Goal: Information Seeking & Learning: Learn about a topic

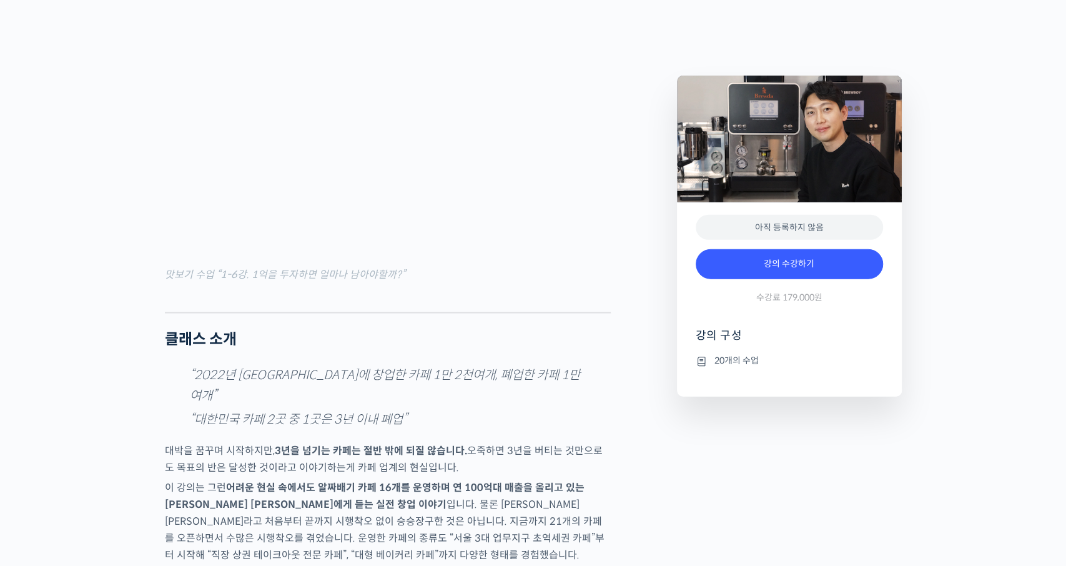
scroll to position [1318, 0]
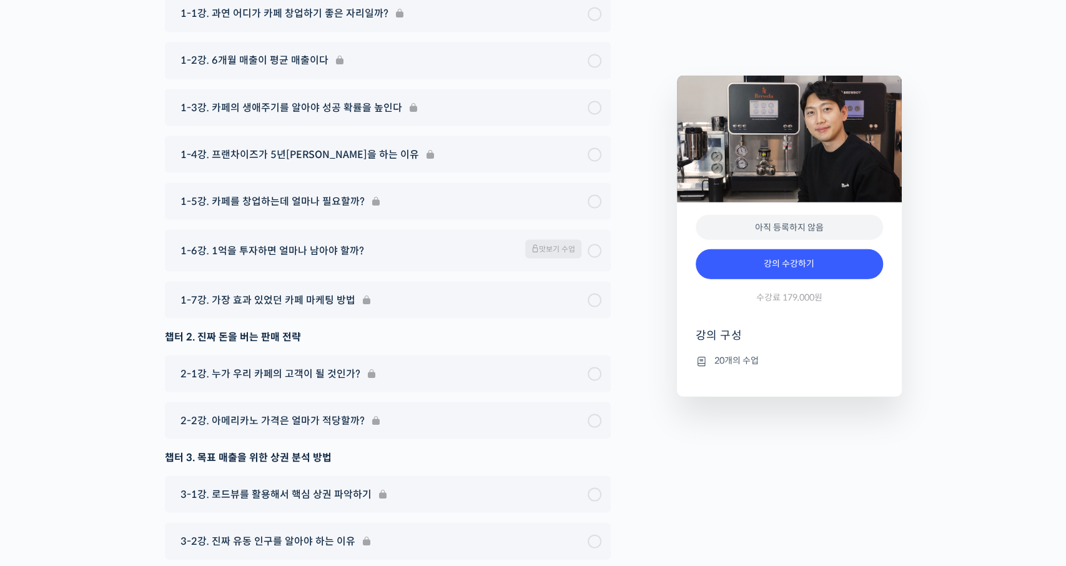
scroll to position [4684, 0]
click at [431, 240] on div "1-6강. 1억을 투자하면 얼마나 남아야 할까? 맛보기 수업" at bounding box center [380, 251] width 413 height 22
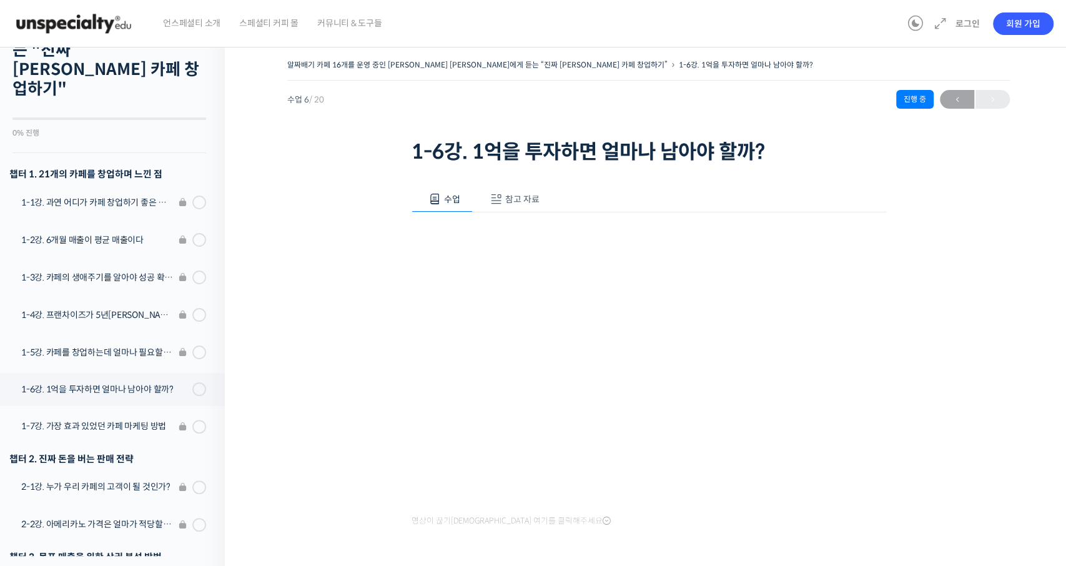
scroll to position [100, 0]
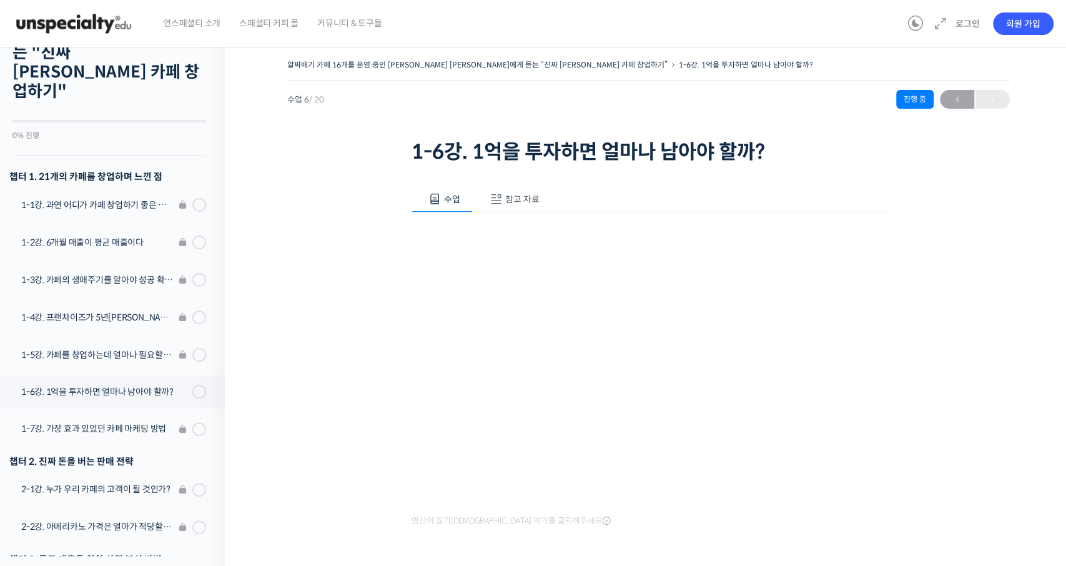
click at [107, 225] on li "1-2강. 6개월 매출이 평균 매출이다" at bounding box center [109, 243] width 231 height 37
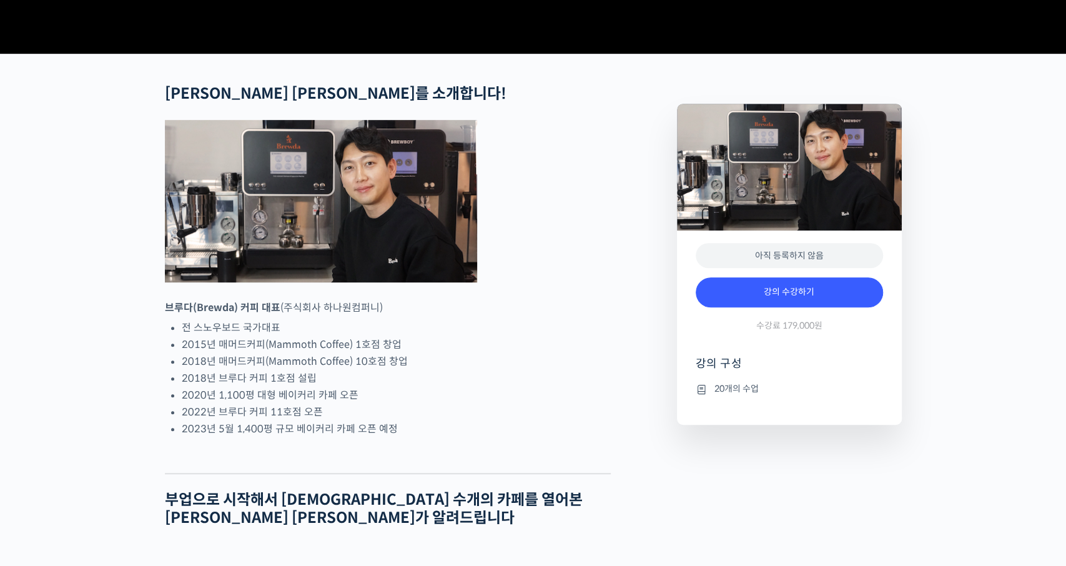
scroll to position [433, 0]
